Goal: Task Accomplishment & Management: Use online tool/utility

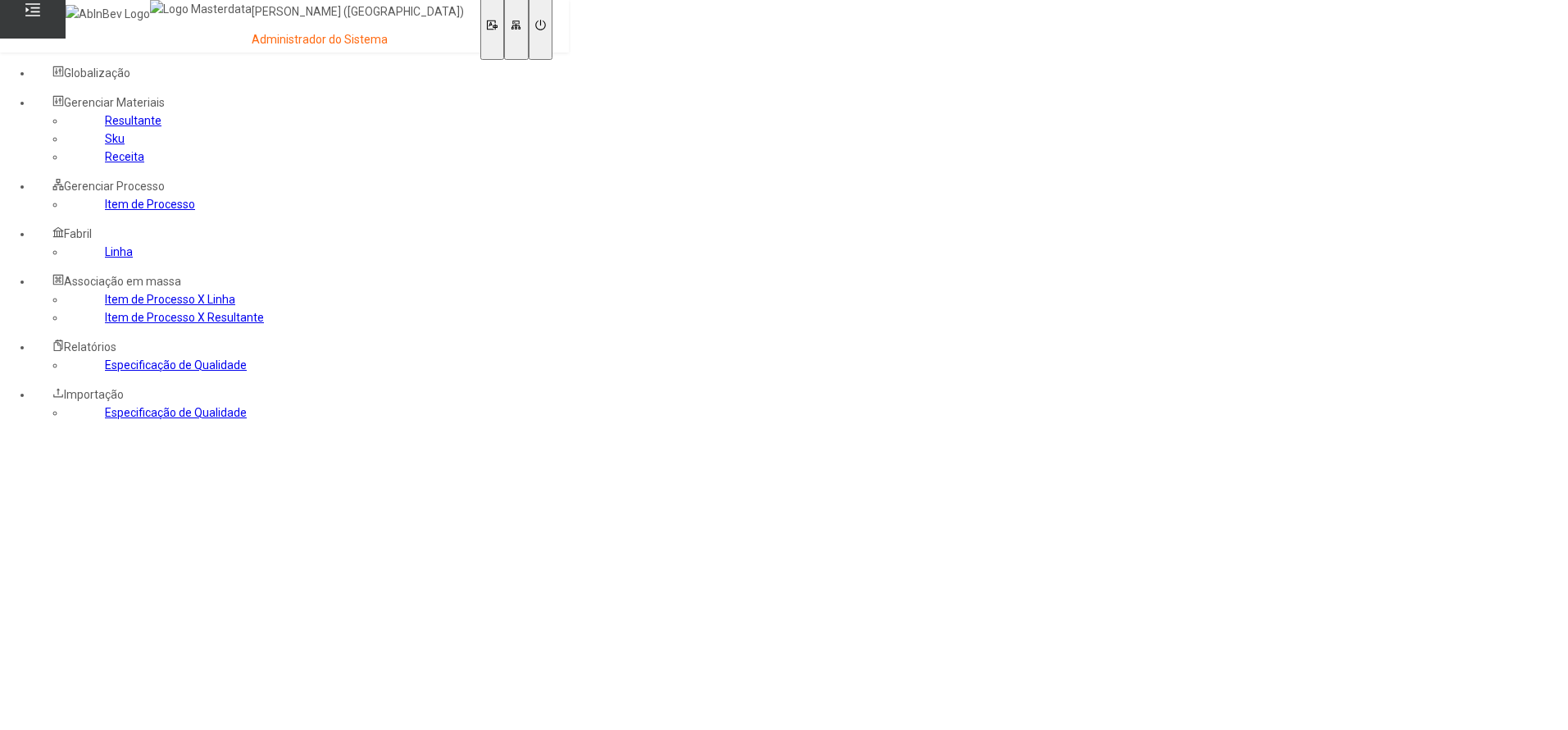
click at [105, 210] on link "Item de Processo" at bounding box center [150, 205] width 90 height 13
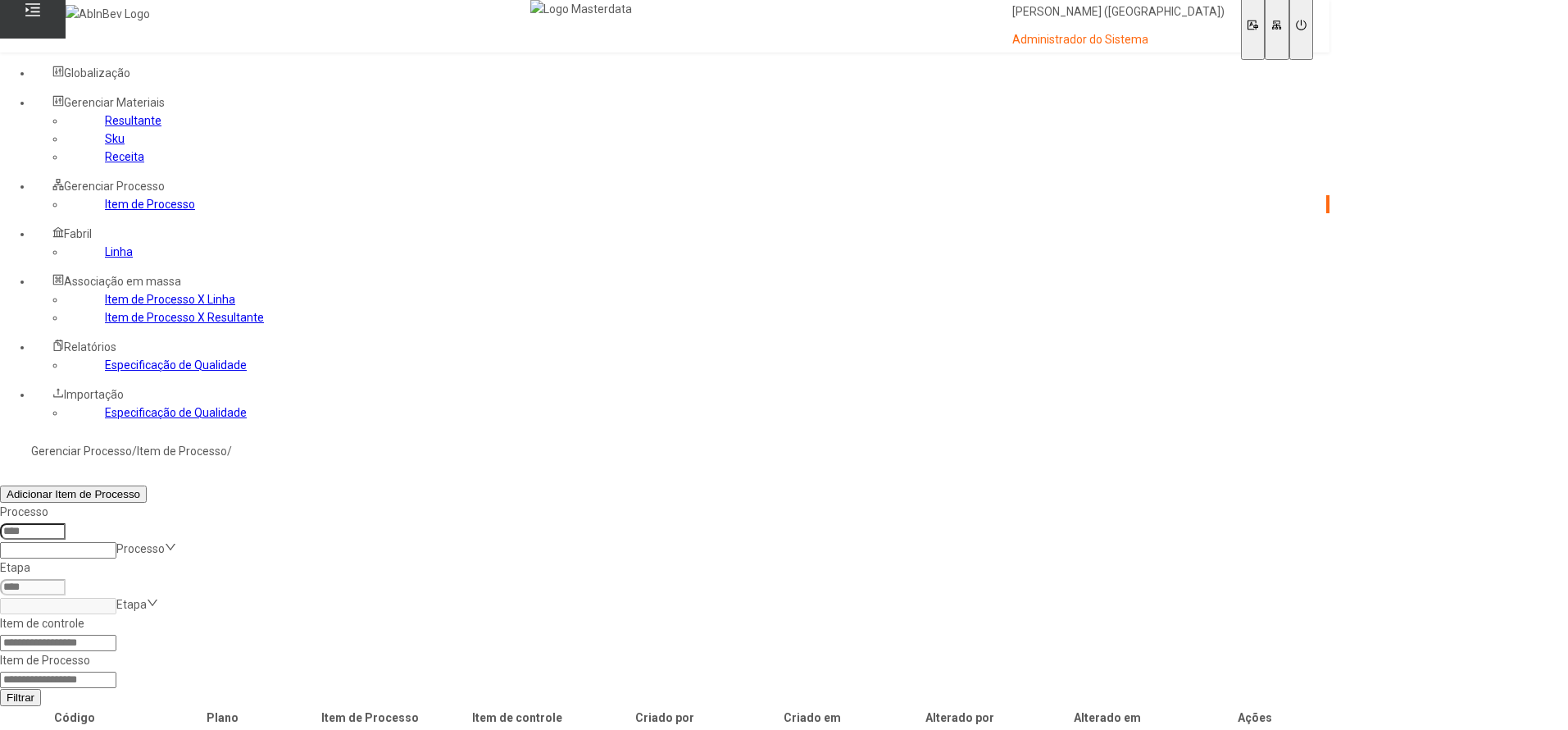
click at [116, 672] on input at bounding box center [58, 680] width 116 height 17
paste input "*****"
type input "*****"
click at [34, 691] on span "Filtrar" at bounding box center [20, 697] width 28 height 13
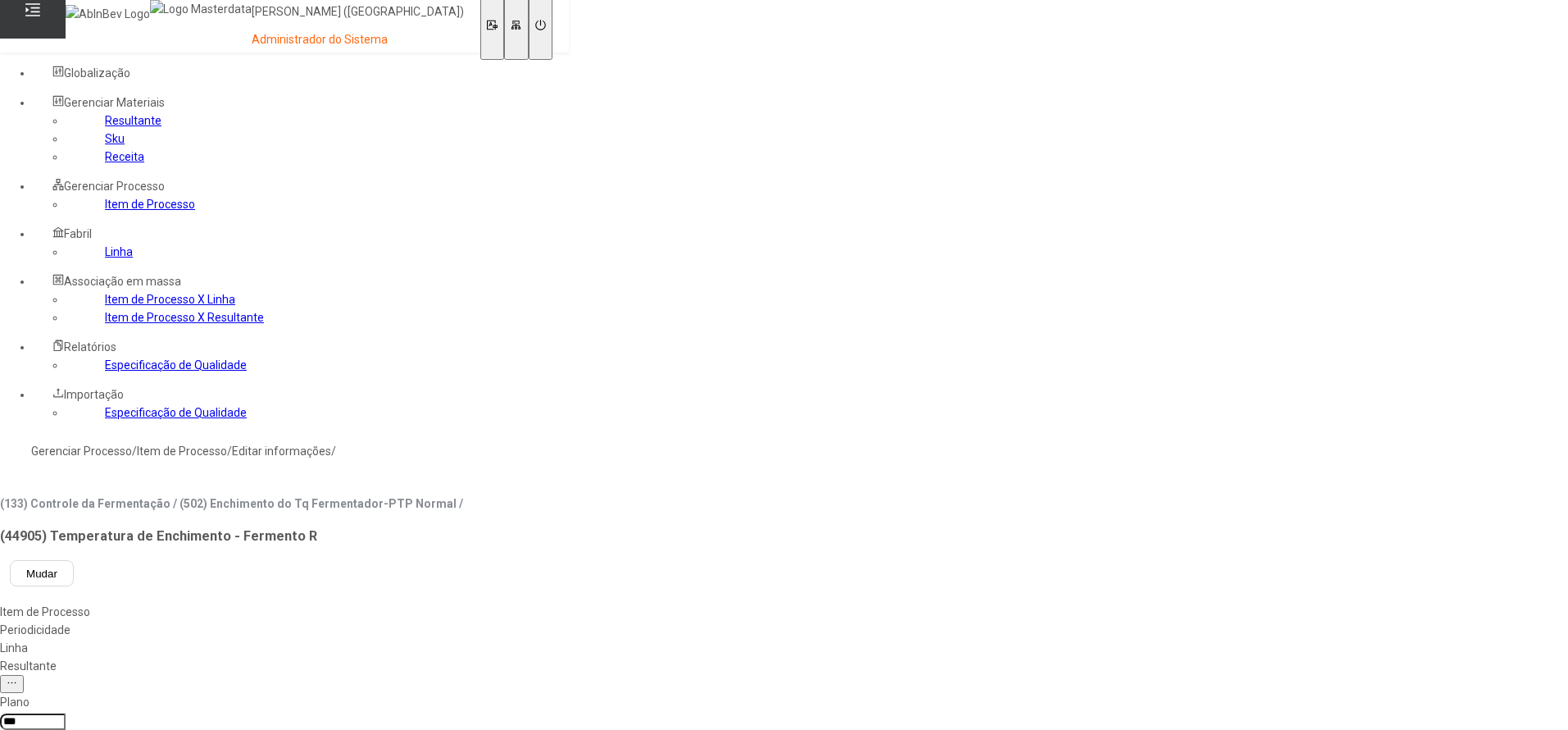
click at [463, 639] on div "Linha" at bounding box center [231, 648] width 463 height 18
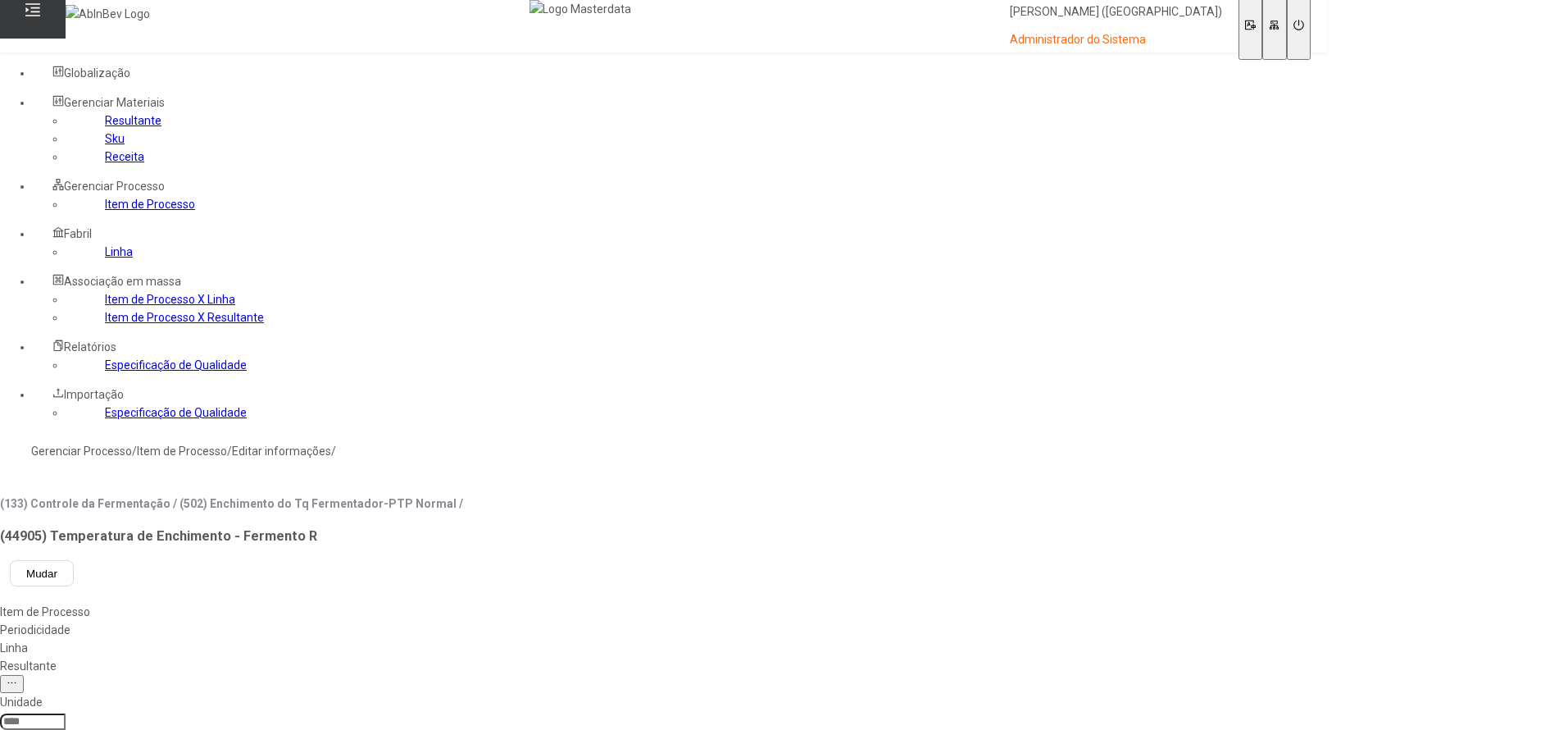
click at [540, 656] on div "Resultante" at bounding box center [663, 666] width 1327 height 18
click at [479, 639] on div "Linha" at bounding box center [665, 648] width 1330 height 18
click at [529, 656] on div "Resultante" at bounding box center [663, 666] width 1327 height 18
click at [472, 639] on div "Linha" at bounding box center [665, 648] width 1330 height 18
click at [563, 656] on div "Resultante" at bounding box center [663, 666] width 1327 height 18
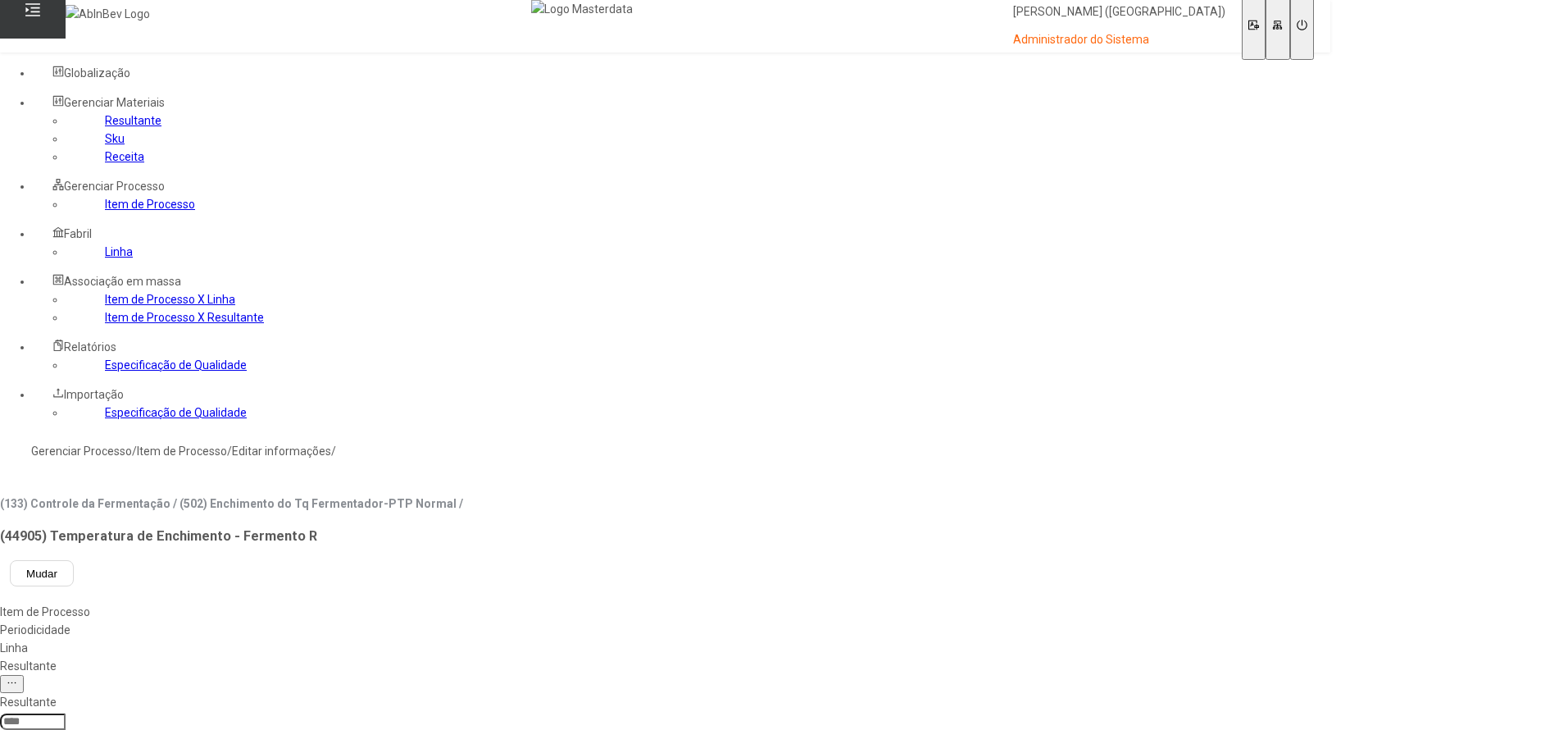
click at [478, 639] on div "Linha" at bounding box center [665, 648] width 1330 height 18
click at [532, 656] on div "Resultante" at bounding box center [663, 666] width 1327 height 18
click at [481, 639] on div "Linha" at bounding box center [665, 648] width 1330 height 18
click at [277, 602] on div "Item de Processo" at bounding box center [663, 611] width 1327 height 18
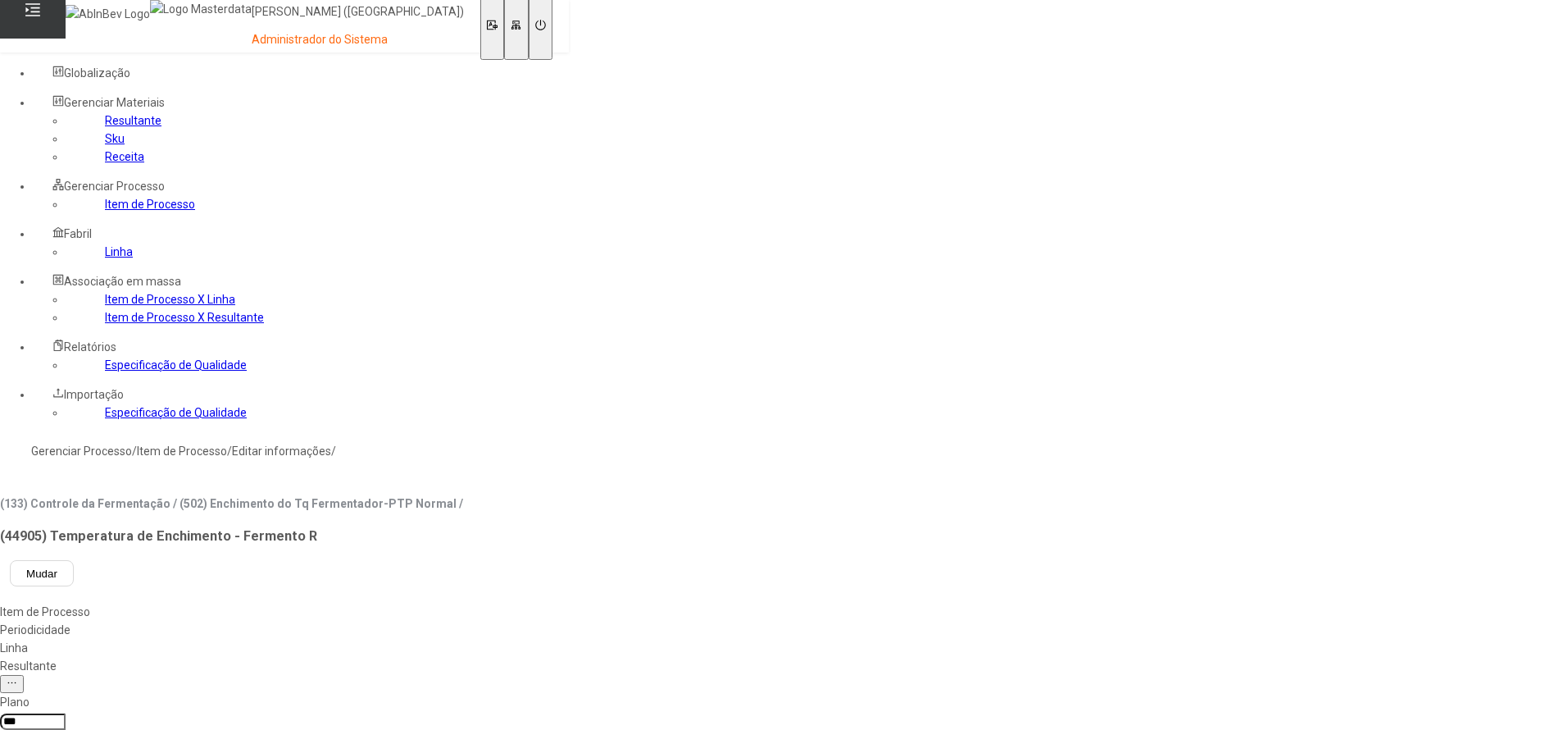
type input "*****"
drag, startPoint x: 540, startPoint y: 160, endPoint x: 289, endPoint y: 160, distance: 251.0
click at [289, 525] on h3 "(44905) Temperatura de Enchimento - Fermento R" at bounding box center [231, 536] width 463 height 22
